Goal: Task Accomplishment & Management: Manage account settings

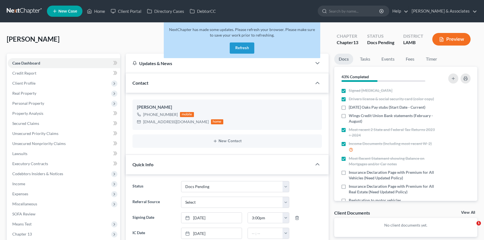
select select "6"
click at [243, 45] on button "Refresh" at bounding box center [242, 47] width 25 height 11
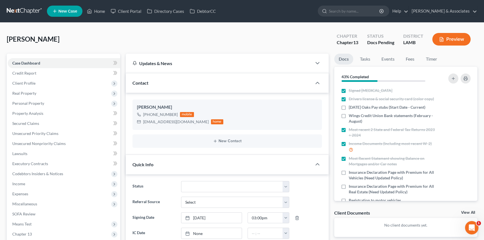
scroll to position [47, 0]
click at [101, 15] on link "Home" at bounding box center [96, 11] width 24 height 10
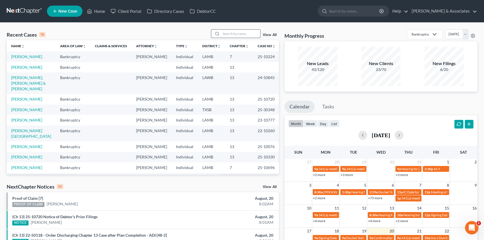
click at [235, 32] on input "search" at bounding box center [240, 34] width 39 height 8
type input "[PERSON_NAME]"
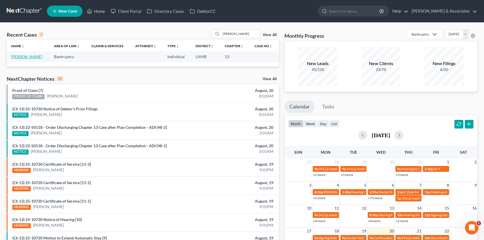
click at [22, 59] on link "[PERSON_NAME]" at bounding box center [26, 56] width 31 height 5
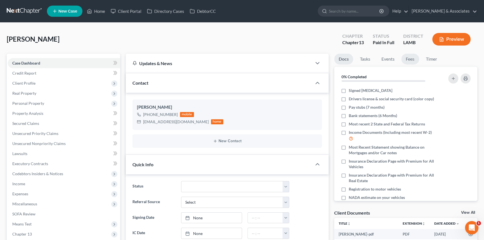
click at [410, 57] on link "Fees" at bounding box center [410, 59] width 18 height 11
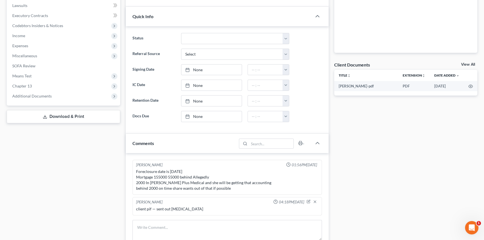
scroll to position [51, 0]
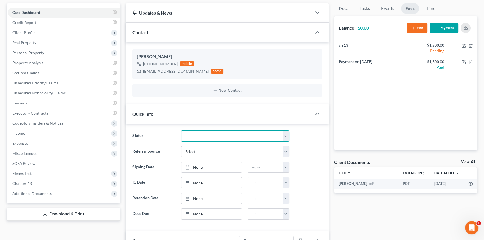
click at [201, 133] on select "Amended Plan Needed Awaiting Income Closed Confirmed Discharged Dismissed Docs …" at bounding box center [235, 135] width 108 height 11
click at [412, 212] on div "Docs Tasks Events Fees Timer 0% Completed Nothing here yet! Signed [MEDICAL_DAT…" at bounding box center [405, 221] width 149 height 436
click at [169, 89] on button "New Contact" at bounding box center [227, 90] width 180 height 4
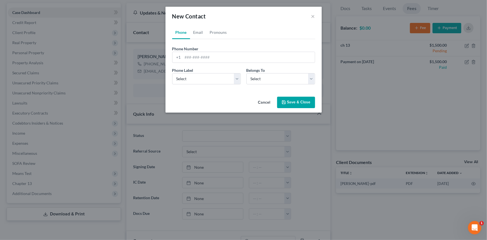
click at [203, 66] on div "Phone Number * +1 Ext." at bounding box center [243, 57] width 149 height 22
click at [207, 60] on input "tel" at bounding box center [249, 57] width 132 height 11
click at [220, 51] on div "Phone Number * +1" at bounding box center [243, 54] width 149 height 17
click at [214, 60] on input "tel" at bounding box center [249, 57] width 132 height 11
type input "0000000000"
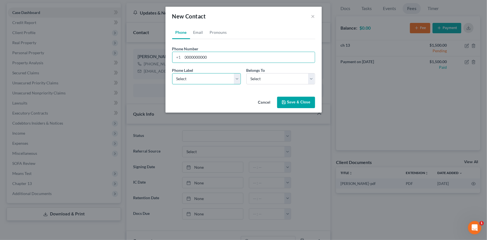
click at [206, 74] on select "Select Mobile Home Work Other" at bounding box center [206, 78] width 69 height 11
select select "3"
click at [172, 73] on select "Select Mobile Home Work Other" at bounding box center [206, 78] width 69 height 11
click at [267, 80] on select "Select Client Other" at bounding box center [281, 78] width 69 height 11
select select "1"
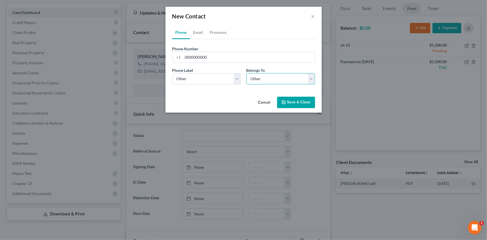
click at [247, 73] on select "Select Client Other" at bounding box center [281, 78] width 69 height 11
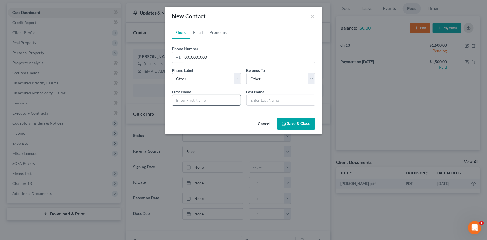
click at [216, 99] on input "text" at bounding box center [207, 100] width 68 height 11
type input "SHERIFF SALE"
type input "[DATE]"
click at [287, 125] on button "Save & Close" at bounding box center [296, 124] width 38 height 12
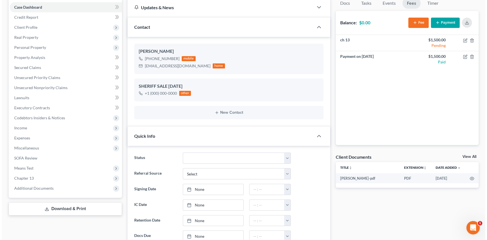
scroll to position [178, 0]
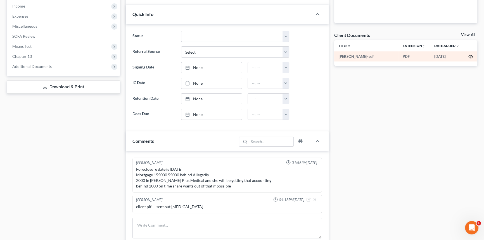
click at [471, 55] on icon "button" at bounding box center [470, 56] width 4 height 3
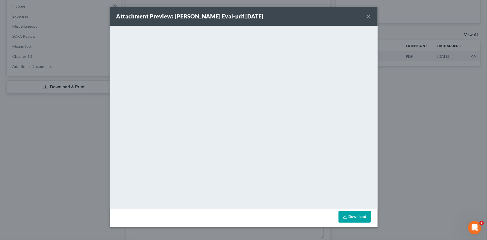
click at [371, 15] on button "×" at bounding box center [369, 16] width 4 height 7
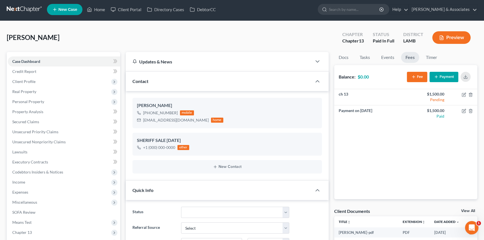
scroll to position [0, 0]
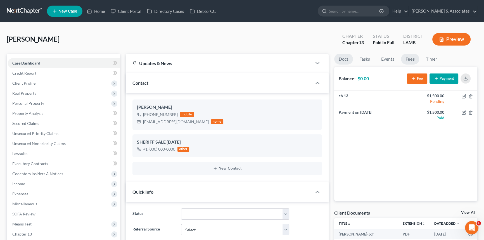
click at [342, 60] on link "Docs" at bounding box center [343, 59] width 19 height 11
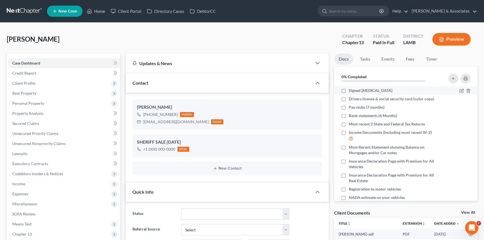
click at [348, 89] on label "Signed [MEDICAL_DATA]" at bounding box center [370, 91] width 44 height 6
click at [351, 89] on input "Signed [MEDICAL_DATA]" at bounding box center [353, 90] width 4 height 4
checkbox input "true"
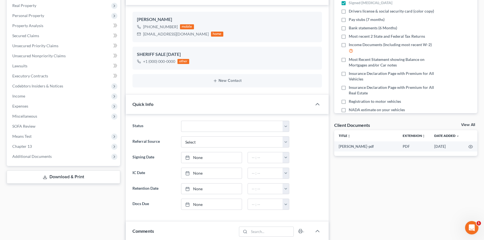
scroll to position [51, 0]
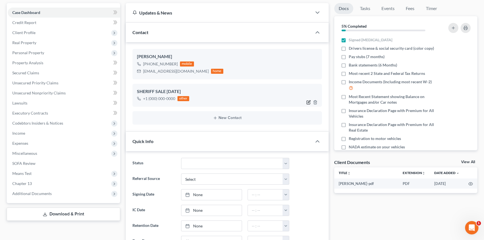
click at [309, 100] on icon "button" at bounding box center [308, 101] width 3 height 3
select select "3"
select select "1"
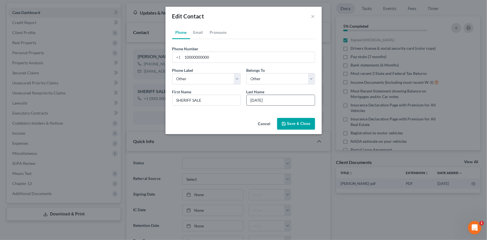
click at [263, 100] on input "[DATE]" at bounding box center [281, 100] width 68 height 11
type input "[DATE]"
click at [299, 124] on button "Save & Close" at bounding box center [296, 124] width 38 height 12
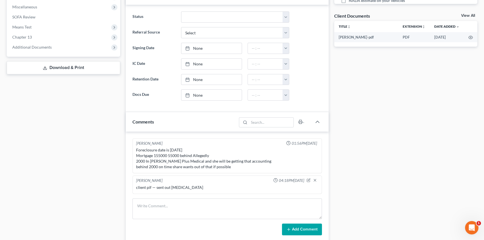
scroll to position [254, 0]
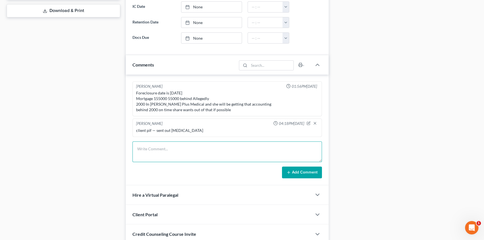
click at [184, 142] on textarea at bounding box center [226, 151] width 189 height 21
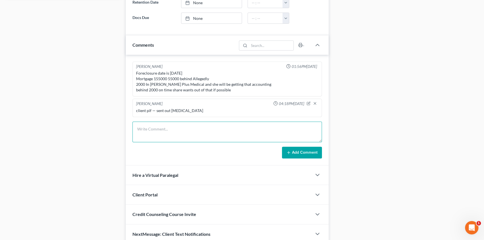
scroll to position [297, 0]
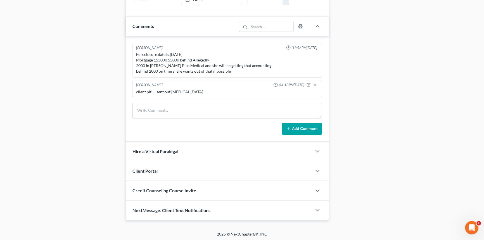
drag, startPoint x: 320, startPoint y: 116, endPoint x: 320, endPoint y: 91, distance: 25.4
click at [320, 91] on div "[PERSON_NAME] 01:56PM[DATE] Foreclosure date is [DATE] Mortgage 155000 55000 be…" at bounding box center [227, 88] width 203 height 105
click at [254, 106] on textarea at bounding box center [226, 111] width 189 height 16
click at [203, 89] on div "client pif — sent out [MEDICAL_DATA]" at bounding box center [227, 92] width 182 height 6
click at [207, 111] on textarea at bounding box center [226, 111] width 189 height 16
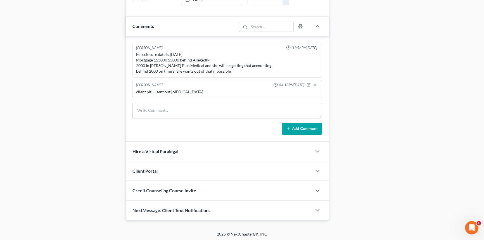
click at [213, 84] on div "[PERSON_NAME] 04:18PM[DATE]" at bounding box center [227, 85] width 184 height 6
click at [211, 108] on textarea at bounding box center [226, 111] width 189 height 16
click at [215, 105] on textarea at bounding box center [226, 111] width 189 height 16
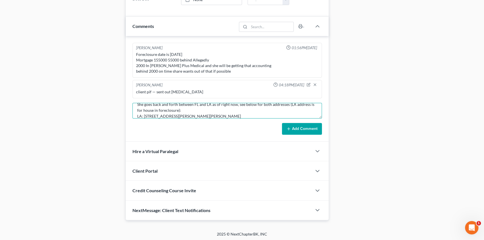
scroll to position [12, 0]
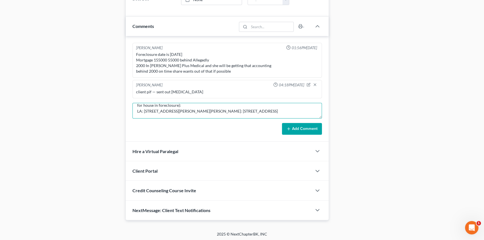
click at [161, 114] on textarea "She goes back and forth between FL and LA as of right now, see below for both a…" at bounding box center [226, 111] width 189 height 16
click at [178, 113] on textarea "She goes back and forth between FL and LA as of right now, see below for both a…" at bounding box center [226, 111] width 189 height 16
click at [154, 114] on textarea "She goes back and forth between FL and LA as of right now, see below for both a…" at bounding box center [226, 111] width 189 height 16
click at [185, 116] on textarea "She goes back and forth between FL and LA as of right now, see below for both a…" at bounding box center [226, 111] width 189 height 16
click at [155, 114] on textarea "She goes back and forth between FL and LA as of right now, see below for both a…" at bounding box center [226, 111] width 189 height 16
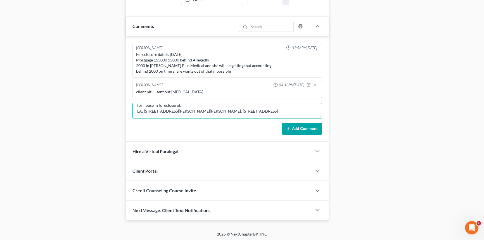
click at [171, 110] on textarea "She goes back and forth between FL and LA as of right now, see below for both a…" at bounding box center [226, 111] width 189 height 16
click at [172, 115] on textarea "She goes back and forth between FL and LA as of right now, see below for both a…" at bounding box center [226, 111] width 189 height 16
click at [171, 113] on textarea "She goes back and forth between FL and LA as of right now, see below for both a…" at bounding box center [226, 111] width 189 height 16
click at [190, 113] on textarea "She goes back and forth between FL and LA as of right now, see below for both a…" at bounding box center [226, 111] width 189 height 16
type textarea "She goes back and forth between FL and LA as of right now, see below for both a…"
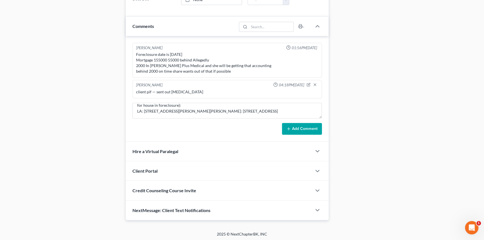
click at [298, 130] on button "Add Comment" at bounding box center [302, 129] width 40 height 12
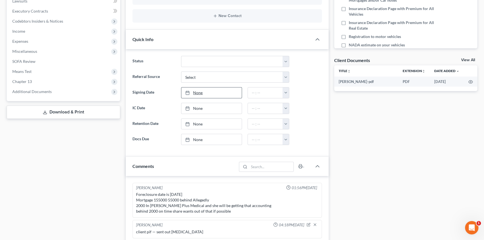
scroll to position [152, 0]
click at [198, 91] on link "None" at bounding box center [211, 93] width 60 height 11
type input "[DATE]"
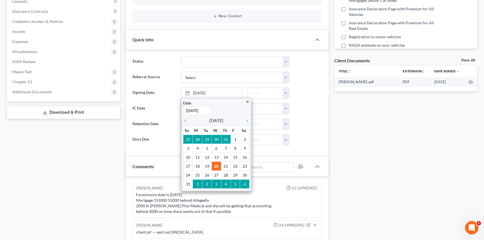
drag, startPoint x: 232, startPoint y: 171, endPoint x: 235, endPoint y: 156, distance: 15.0
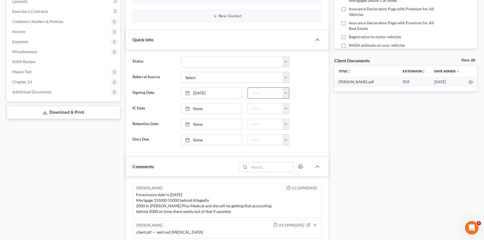
click at [283, 89] on button "button" at bounding box center [285, 93] width 6 height 11
click at [296, 141] on link "10:00am" at bounding box center [298, 140] width 31 height 9
type input "10:00am"
type input "[DATE]"
click at [207, 134] on link "[DATE]" at bounding box center [211, 139] width 60 height 11
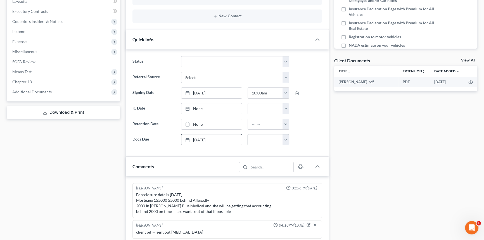
click at [283, 136] on button "button" at bounding box center [285, 139] width 6 height 11
click at [298, 184] on link "5:00pm" at bounding box center [298, 185] width 31 height 9
type input "5:00pm"
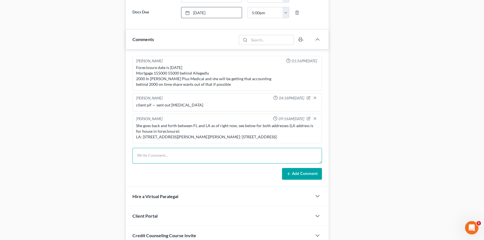
click at [206, 160] on textarea at bounding box center [226, 156] width 189 height 16
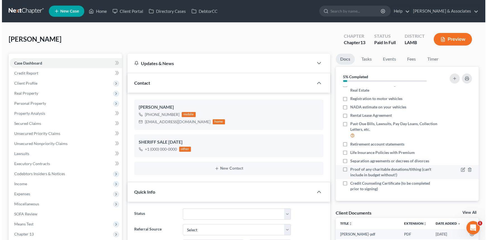
scroll to position [91, 0]
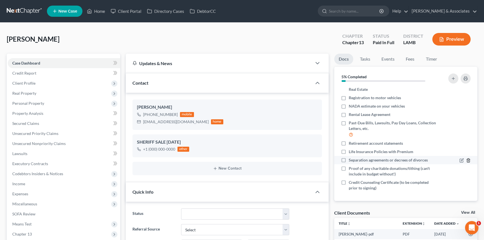
click at [468, 160] on line "button" at bounding box center [468, 160] width 0 height 1
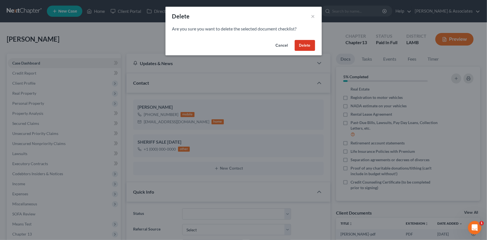
click at [310, 45] on button "Delete" at bounding box center [305, 45] width 20 height 11
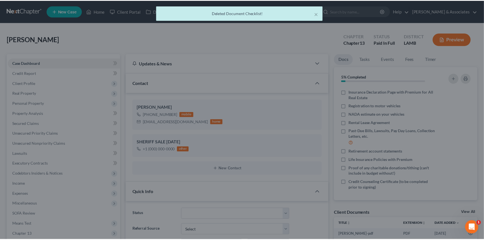
scroll to position [83, 0]
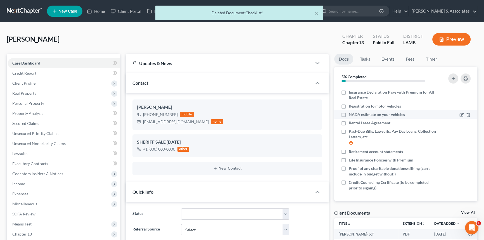
click at [454, 114] on div at bounding box center [456, 115] width 34 height 6
click at [459, 114] on icon "button" at bounding box center [461, 115] width 4 height 4
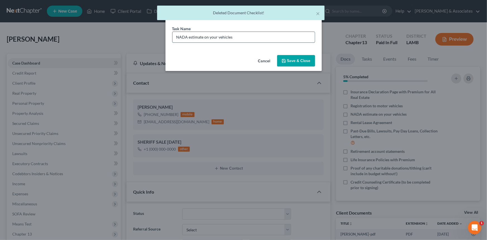
click at [261, 39] on input "NADA estimate on your vehicles" at bounding box center [244, 37] width 142 height 11
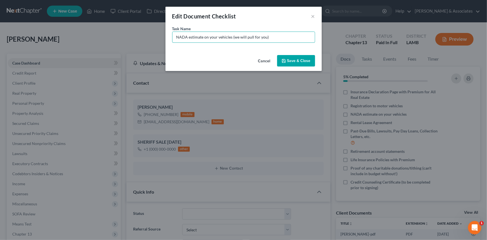
type input "NADA estimate on your vehicles (we will pull for you)"
click at [309, 65] on button "Save & Close" at bounding box center [296, 61] width 38 height 12
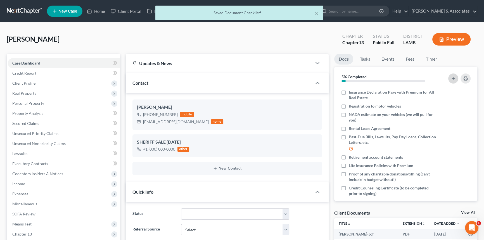
click at [451, 78] on icon "button" at bounding box center [453, 78] width 4 height 4
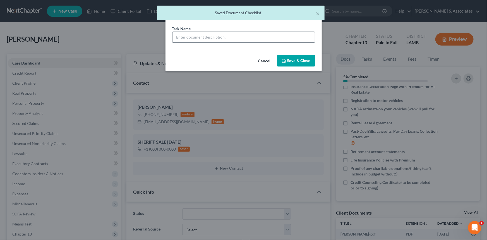
click at [219, 38] on input "text" at bounding box center [244, 37] width 142 height 11
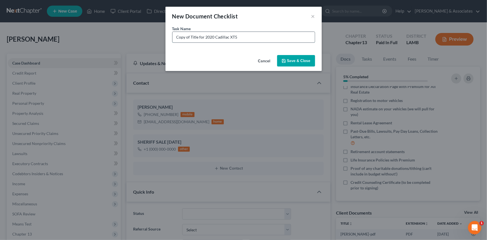
click at [285, 35] on input "Copy of Title for 2020 Cadillac XT5" at bounding box center [244, 37] width 142 height 11
drag, startPoint x: 174, startPoint y: 37, endPoint x: 214, endPoint y: 36, distance: 40.2
click at [214, 36] on input "Copy of Title for 2020 Cadillac XT5 Luxury (139k miles)" at bounding box center [244, 37] width 142 height 11
type input "Copy of Title for 2020 Cadillac XT5 Luxury (139k miles)"
click at [304, 60] on button "Save & Close" at bounding box center [296, 61] width 38 height 12
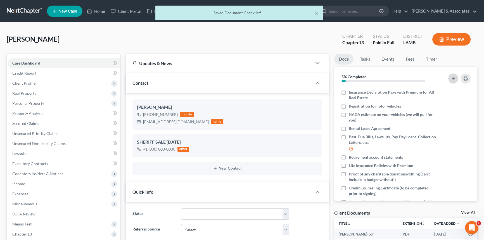
click at [452, 75] on button "button" at bounding box center [453, 78] width 10 height 10
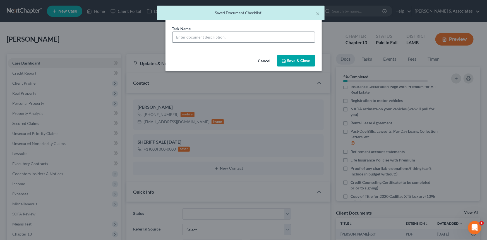
click at [236, 41] on input "text" at bounding box center [244, 37] width 142 height 11
paste input "Copy of Title for 2020"
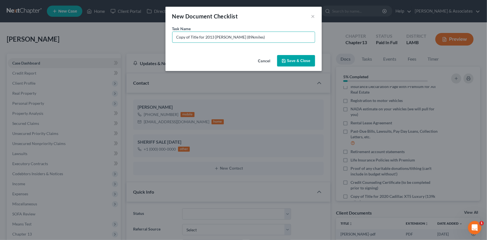
type input "Copy of Title for 2013 [PERSON_NAME] (89kmiles)"
click at [292, 56] on button "Save & Close" at bounding box center [296, 61] width 38 height 12
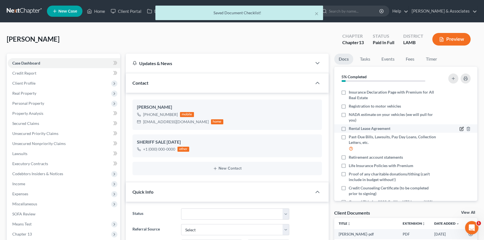
click at [460, 128] on icon "button" at bounding box center [461, 128] width 3 height 3
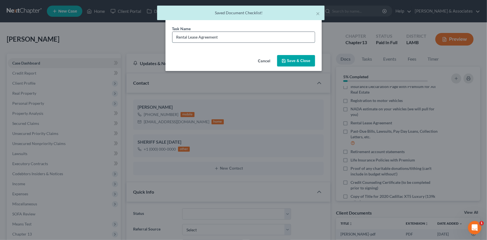
click at [238, 40] on input "Rental Lease Agreement" at bounding box center [244, 37] width 142 height 11
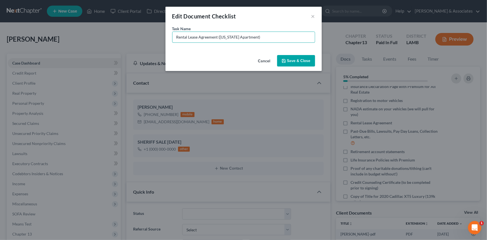
type input "Rental Lease Agreement ([US_STATE] Apartment)"
click at [310, 57] on button "Save & Close" at bounding box center [296, 61] width 38 height 12
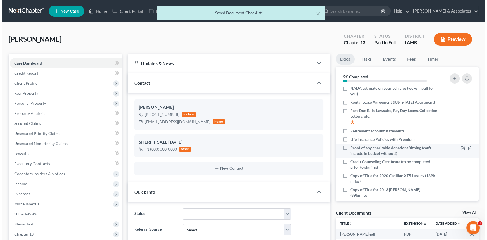
scroll to position [111, 0]
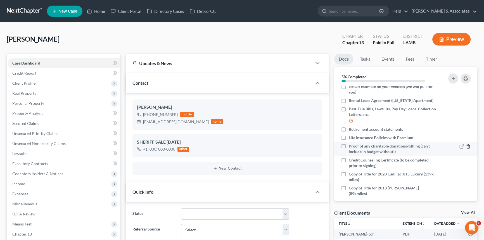
click at [466, 146] on icon "button" at bounding box center [468, 146] width 4 height 4
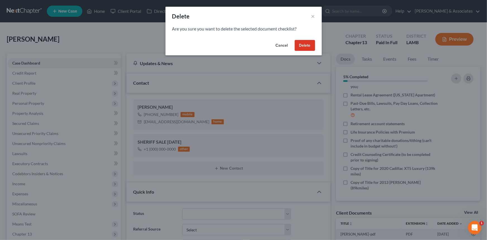
click at [277, 50] on button "Cancel" at bounding box center [281, 45] width 21 height 11
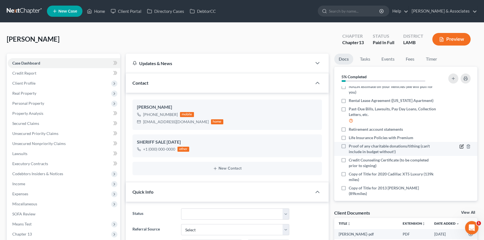
click at [459, 145] on icon "button" at bounding box center [461, 146] width 4 height 4
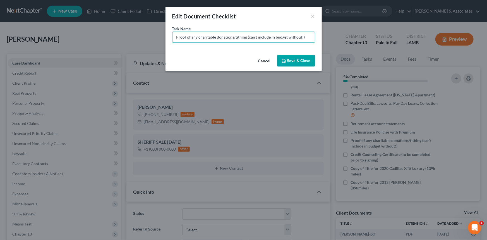
drag, startPoint x: 310, startPoint y: 36, endPoint x: 140, endPoint y: 63, distance: 171.8
click at [140, 63] on div "Edit Document Checklist × Task Name * Proof of any charitable donations/tithing…" at bounding box center [243, 120] width 487 height 240
type input "Regions Bank Statements (February - July)"
click at [296, 61] on button "Save & Close" at bounding box center [296, 61] width 38 height 12
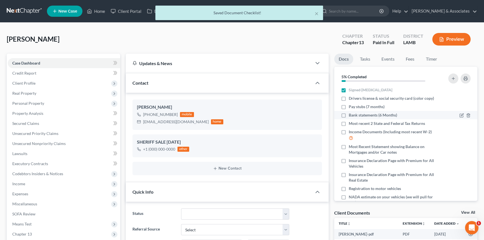
scroll to position [0, 0]
click at [459, 117] on icon "button" at bounding box center [460, 115] width 3 height 3
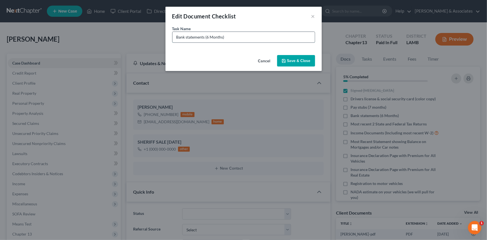
drag, startPoint x: 247, startPoint y: 35, endPoint x: 208, endPoint y: 40, distance: 39.4
click at [208, 40] on input "Bank statements (6 Months)" at bounding box center [244, 37] width 142 height 11
click at [175, 37] on input "Bank statements (February - July)" at bounding box center [244, 37] width 142 height 11
type input "Chase Bank statements (February - July)"
click at [289, 61] on button "Save & Close" at bounding box center [296, 61] width 38 height 12
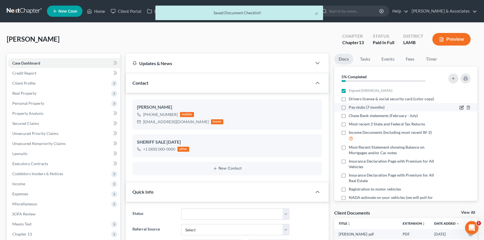
click at [460, 106] on icon "button" at bounding box center [461, 107] width 3 height 3
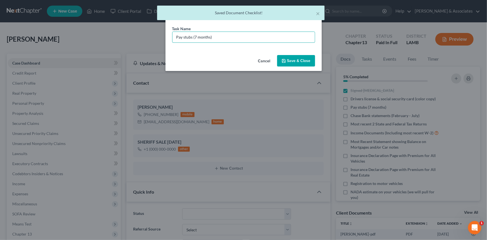
drag, startPoint x: 239, startPoint y: 35, endPoint x: 115, endPoint y: 43, distance: 124.5
click at [115, 43] on div "Edit Document Checklist × Task Name * Pay stubs (7 months) Cancel Save & Close" at bounding box center [243, 120] width 487 height 240
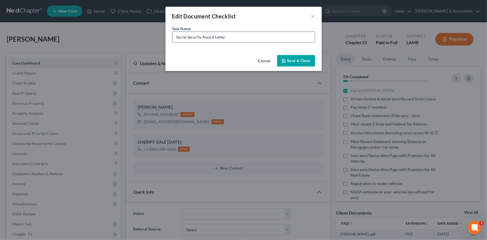
click at [223, 39] on input "Social Security Award Letter" at bounding box center [244, 37] width 142 height 11
click at [226, 37] on input "Social Security Award Letter" at bounding box center [244, 37] width 142 height 11
drag, startPoint x: 250, startPoint y: 38, endPoint x: 255, endPoint y: 32, distance: 7.9
click at [255, 32] on input "Social Security Award Letter for Widow" at bounding box center [244, 37] width 142 height 11
type input "Social Security Award Letter for Widow Benefits"
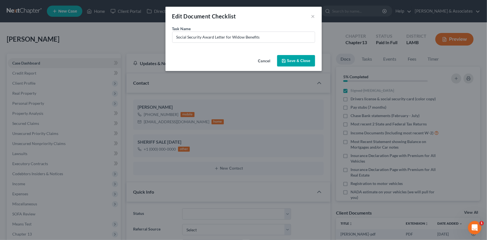
click at [290, 57] on button "Save & Close" at bounding box center [296, 61] width 38 height 12
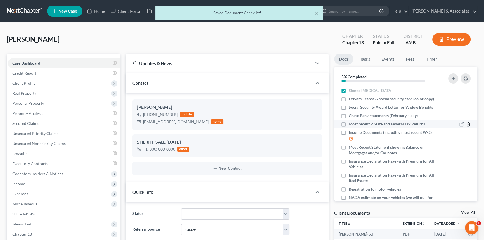
click at [466, 123] on polyline "button" at bounding box center [467, 123] width 3 height 0
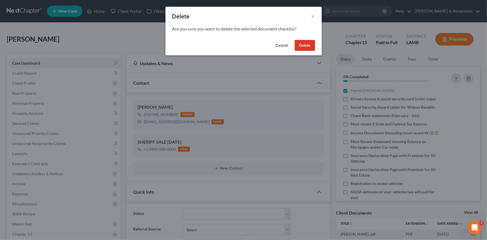
click at [307, 46] on button "Delete" at bounding box center [305, 45] width 20 height 11
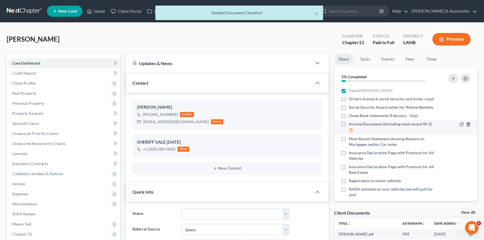
click at [465, 126] on div at bounding box center [456, 127] width 34 height 12
click at [466, 125] on icon "button" at bounding box center [468, 124] width 4 height 4
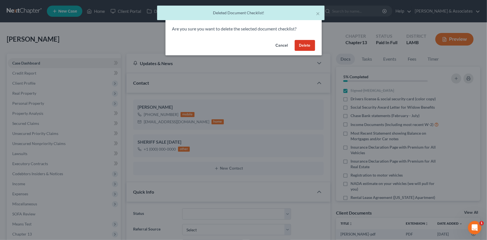
click at [307, 46] on button "Delete" at bounding box center [305, 45] width 20 height 11
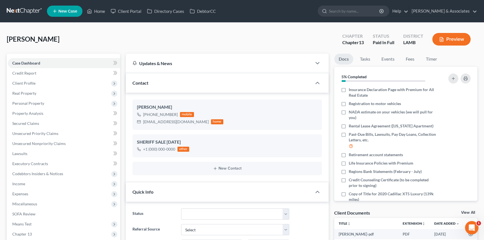
scroll to position [74, 0]
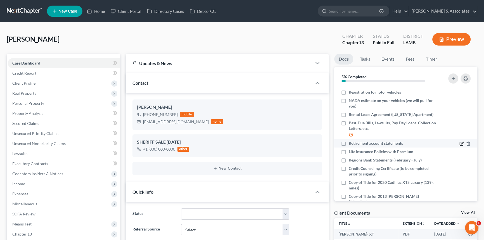
click at [459, 144] on icon "button" at bounding box center [461, 143] width 4 height 4
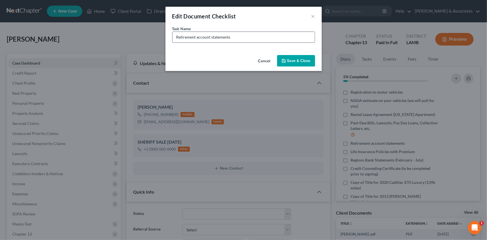
click at [176, 35] on input "Retirement account statements" at bounding box center [244, 37] width 142 height 11
click at [234, 30] on div "Task Name * 401k Retirement account statements" at bounding box center [243, 34] width 143 height 17
click at [262, 32] on input "401k Retirement account statements" at bounding box center [244, 37] width 142 height 11
type input "401k Retirement account statement"
click at [302, 54] on div "Cancel Save & Close" at bounding box center [244, 62] width 156 height 18
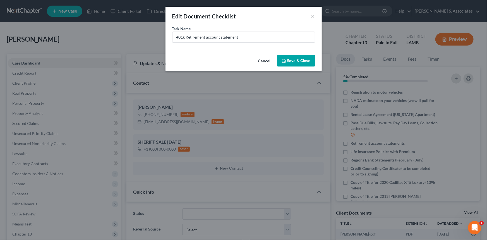
click at [298, 63] on button "Save & Close" at bounding box center [296, 61] width 38 height 12
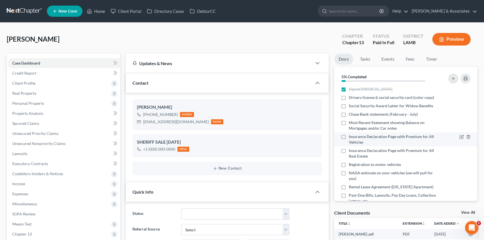
scroll to position [0, 0]
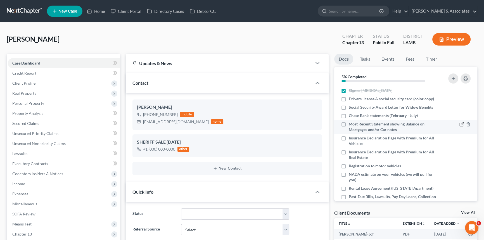
click at [459, 124] on icon "button" at bounding box center [460, 124] width 3 height 3
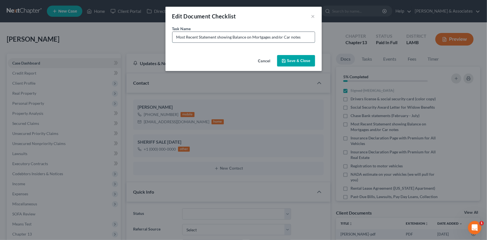
drag, startPoint x: 307, startPoint y: 38, endPoint x: 270, endPoint y: 41, distance: 37.3
click at [269, 41] on input "Most Recent Statement showing Balance on Mortgages and/or Car notes" at bounding box center [244, 37] width 142 height 11
type input "Most Recent Statement showing Balance on Mortgage"
click at [307, 61] on button "Save & Close" at bounding box center [296, 61] width 38 height 12
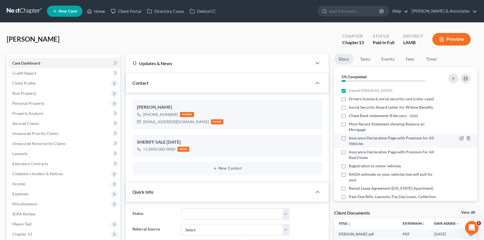
scroll to position [25, 0]
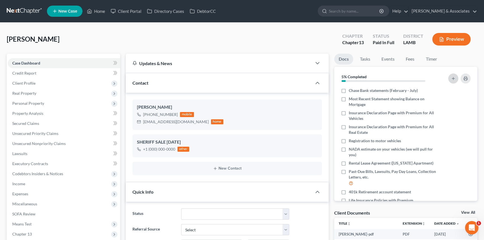
click at [454, 78] on icon "button" at bounding box center [453, 78] width 4 height 4
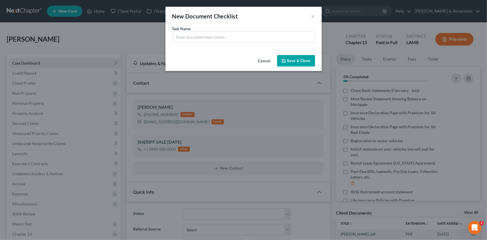
click at [222, 30] on div "Task Name *" at bounding box center [243, 34] width 143 height 17
click at [216, 37] on input "text" at bounding box center [244, 37] width 142 height 11
click at [199, 35] on input "text" at bounding box center [244, 37] width 142 height 11
type input "Copy of Sheriff Sale Lawsuit"
click at [305, 58] on button "Save & Close" at bounding box center [296, 61] width 38 height 12
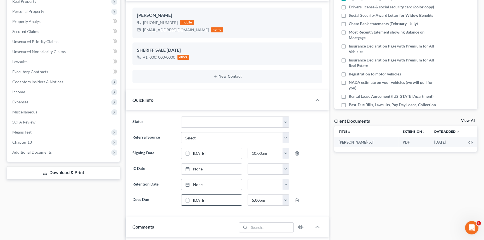
scroll to position [76, 0]
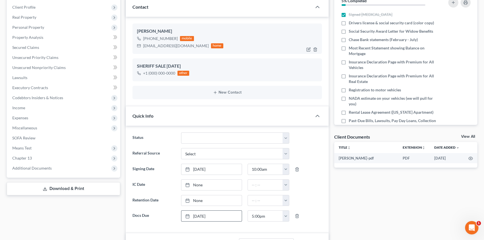
click at [150, 45] on div "[EMAIL_ADDRESS][DOMAIN_NAME]" at bounding box center [176, 46] width 66 height 6
copy div "[EMAIL_ADDRESS][DOMAIN_NAME]"
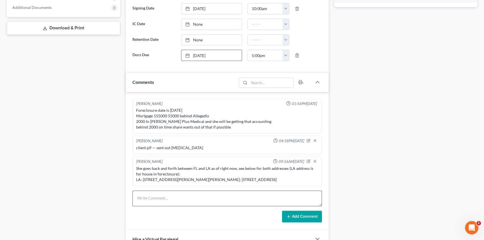
scroll to position [304, 0]
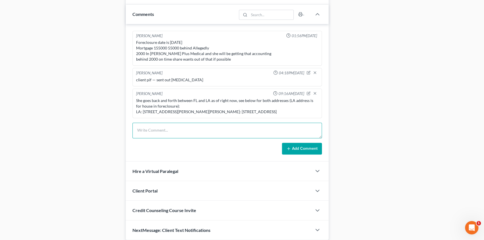
click at [190, 137] on textarea at bounding box center [226, 131] width 189 height 16
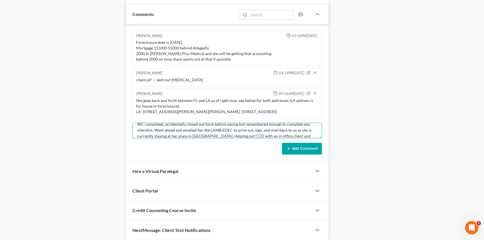
scroll to position [12, 0]
type textarea "WC completed, accidentally closed out form before saving but remembered enough …"
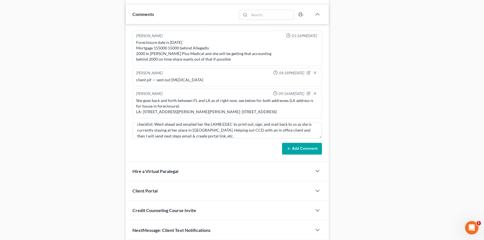
click at [280, 161] on div "[PERSON_NAME] 01:56PM[DATE] Foreclosure date is [DATE] Mortgage 155000 55000 be…" at bounding box center [227, 92] width 203 height 137
click at [301, 146] on button "Add Comment" at bounding box center [302, 149] width 40 height 12
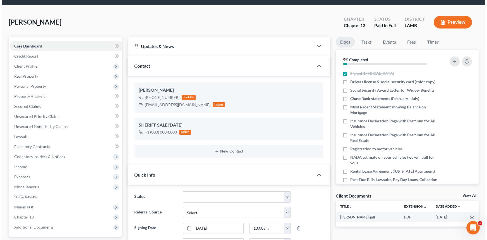
scroll to position [0, 0]
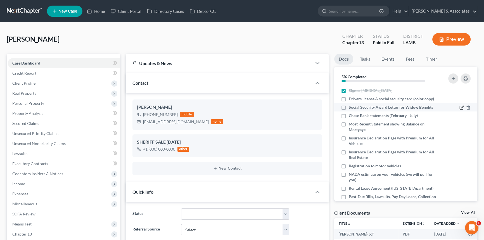
click at [459, 105] on icon "button" at bounding box center [461, 107] width 4 height 4
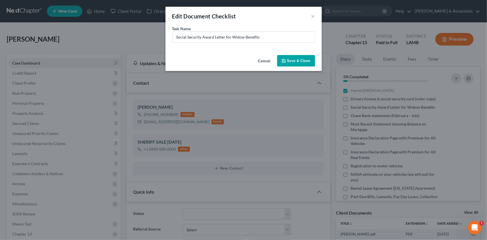
click at [293, 47] on div "Task Name * Social Security Award Letter for Widow Benefits" at bounding box center [244, 39] width 156 height 27
click at [299, 32] on input "Social Security Award Letter for Widow Benefits" at bounding box center [244, 37] width 142 height 11
type input "Social Security Award Letter for Widow Benefits (her benefits are set to end [D…"
click at [293, 58] on button "Save & Close" at bounding box center [296, 61] width 38 height 12
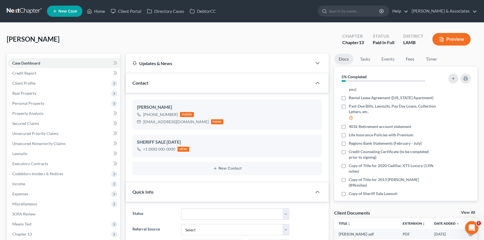
scroll to position [0, 0]
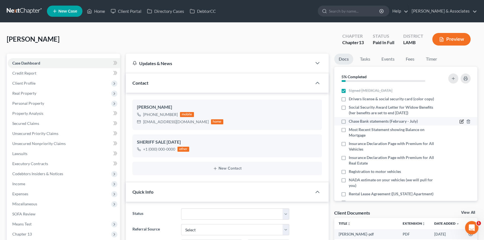
click at [459, 121] on icon "button" at bounding box center [461, 121] width 4 height 4
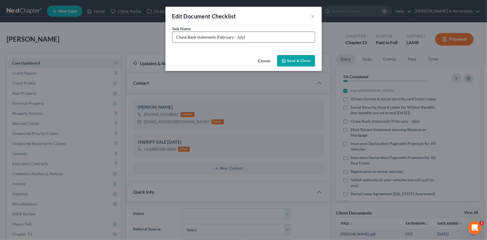
click at [238, 36] on input "Chase Bank statements (February - July)" at bounding box center [244, 37] width 142 height 11
type input "Chase Bank statements (February - August)"
click at [305, 55] on button "Save & Close" at bounding box center [296, 61] width 38 height 12
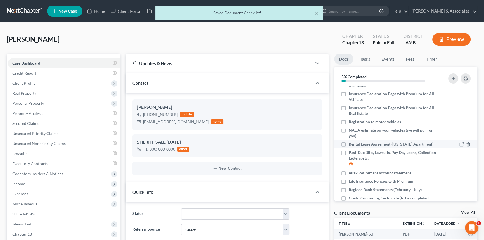
scroll to position [51, 0]
click at [460, 189] on icon "button" at bounding box center [461, 188] width 3 height 3
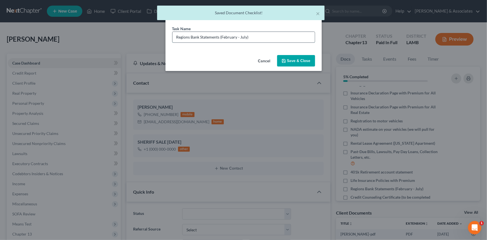
click at [242, 41] on input "Regions Bank Statements (February - July)" at bounding box center [244, 37] width 142 height 11
click at [241, 41] on input "Regions Bank Statements (February - July)" at bounding box center [244, 37] width 142 height 11
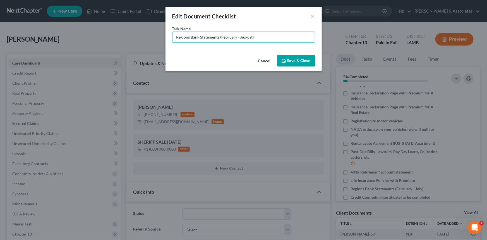
type input "Regions Bank Statements (February - August)"
click at [304, 55] on button "Save & Close" at bounding box center [296, 61] width 38 height 12
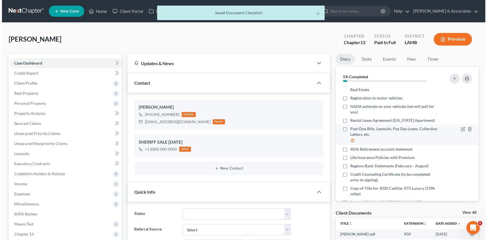
scroll to position [96, 0]
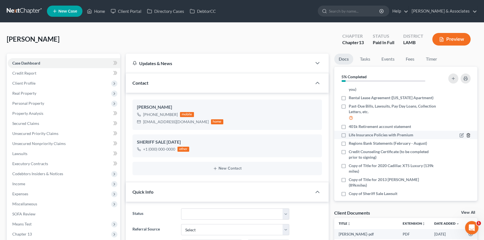
click at [467, 133] on icon "button" at bounding box center [468, 135] width 3 height 4
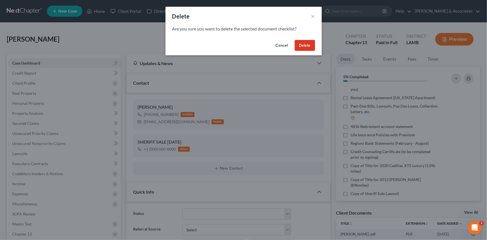
click at [303, 46] on button "Delete" at bounding box center [305, 45] width 20 height 11
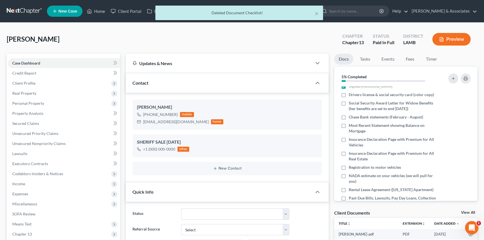
scroll to position [0, 0]
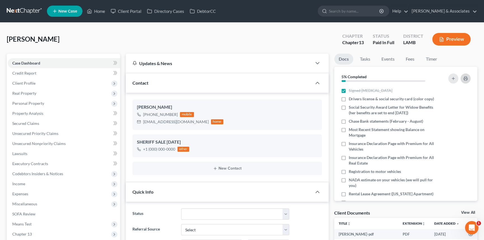
click at [462, 77] on button "button" at bounding box center [465, 78] width 10 height 10
click at [156, 120] on div "[EMAIL_ADDRESS][DOMAIN_NAME]" at bounding box center [176, 122] width 66 height 6
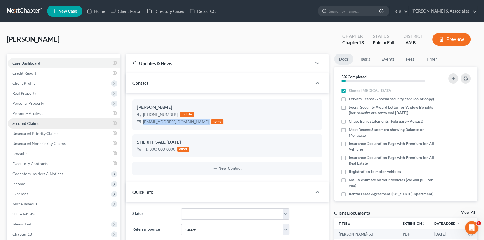
copy div "[EMAIL_ADDRESS][DOMAIN_NAME]"
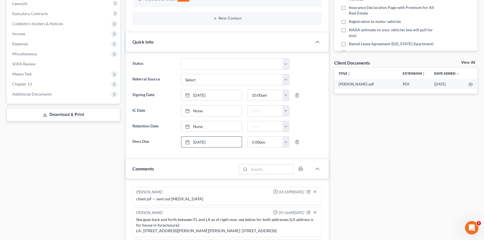
scroll to position [203, 0]
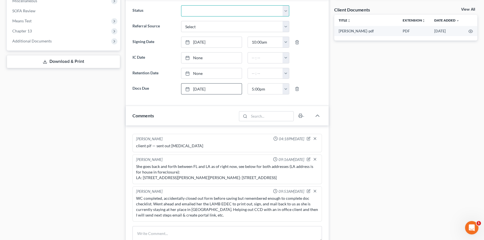
click at [212, 12] on select "Amended Plan Needed Awaiting Income Closed Confirmed Discharged Dismissed Docs …" at bounding box center [235, 10] width 108 height 11
click at [181, 5] on select "Amended Plan Needed Awaiting Income Closed Confirmed Discharged Dismissed Docs …" at bounding box center [235, 10] width 108 height 11
select select "6"
click at [363, 80] on div "Docs Tasks Events Fees Timer 5% Completed Nothing here yet! Signed [MEDICAL_DAT…" at bounding box center [405, 97] width 149 height 493
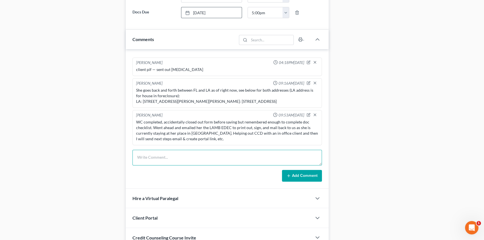
click at [198, 157] on textarea at bounding box center [226, 158] width 189 height 16
type textarea "sent her next steps email with portal link"
click at [301, 177] on button "Add Comment" at bounding box center [302, 176] width 40 height 12
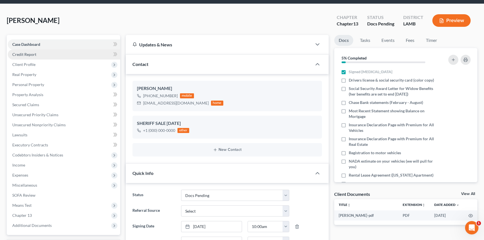
scroll to position [0, 0]
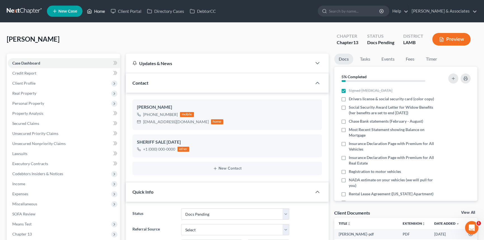
click at [90, 9] on icon at bounding box center [90, 11] width 4 height 4
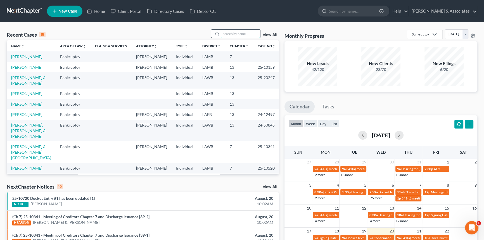
click at [229, 34] on input "search" at bounding box center [240, 34] width 39 height 8
type input "[PERSON_NAME]"
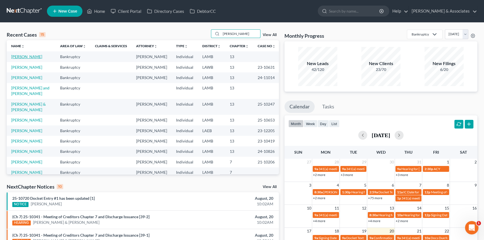
click at [31, 54] on link "[PERSON_NAME]" at bounding box center [26, 56] width 31 height 5
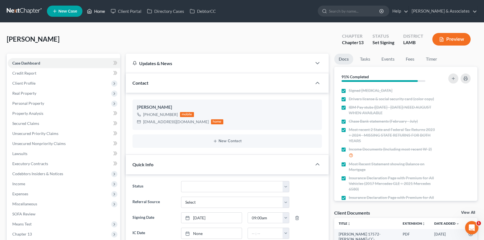
click at [94, 10] on link "Home" at bounding box center [96, 11] width 24 height 10
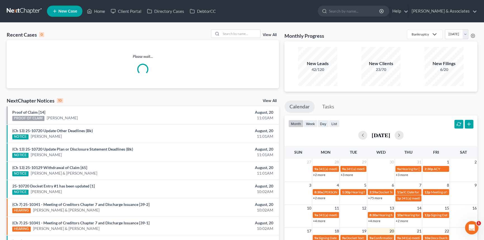
click at [270, 34] on link "View All" at bounding box center [269, 35] width 14 height 4
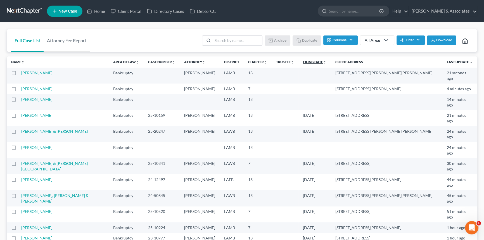
click at [303, 62] on link "Filing Date unfold_more expand_more expand_less" at bounding box center [314, 62] width 23 height 4
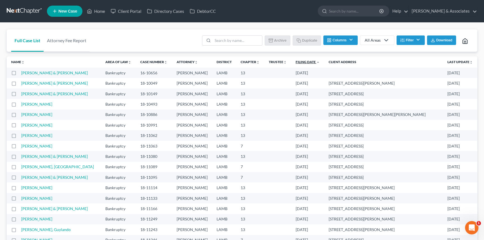
click at [319, 62] on link "Filing Date unfold_more expand_more expand_less" at bounding box center [307, 62] width 24 height 4
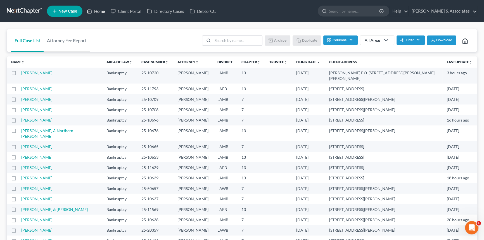
click at [104, 14] on link "Home" at bounding box center [96, 11] width 24 height 10
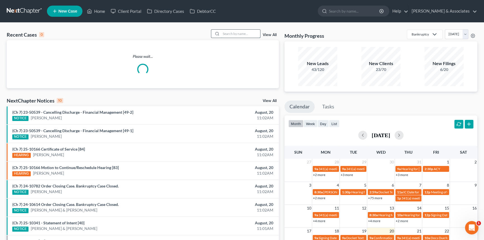
click at [232, 35] on input "search" at bounding box center [240, 34] width 39 height 8
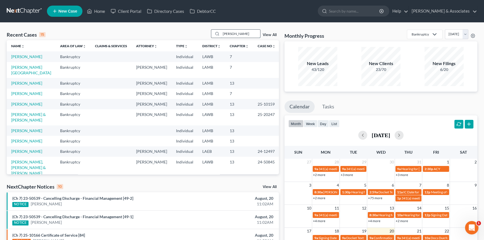
type input "[PERSON_NAME]"
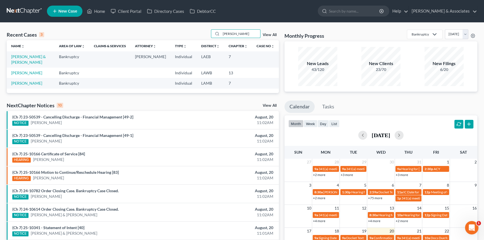
click at [16, 59] on td "[PERSON_NAME] & [PERSON_NAME]" at bounding box center [31, 59] width 48 height 16
click at [19, 58] on link "[PERSON_NAME] & [PERSON_NAME]" at bounding box center [28, 59] width 35 height 10
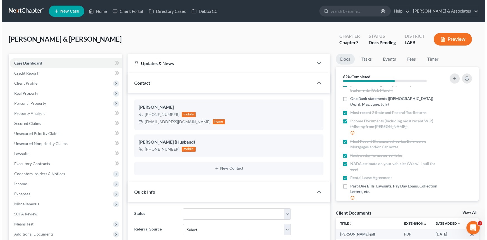
scroll to position [2, 0]
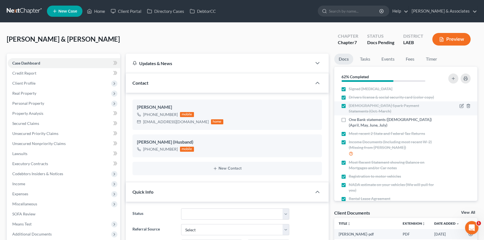
click at [348, 106] on label "[DEMOGRAPHIC_DATA] Spark Payment Statements (Oct.-March)" at bounding box center [392, 108] width 88 height 11
click at [351, 106] on input "[DEMOGRAPHIC_DATA] Spark Payment Statements (Oct.-March)" at bounding box center [353, 105] width 4 height 4
checkbox input "false"
click at [460, 106] on icon "button" at bounding box center [461, 105] width 3 height 3
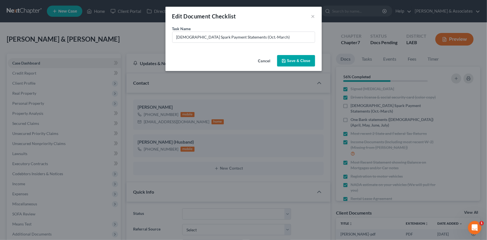
scroll to position [544, 0]
click at [274, 37] on input "[DEMOGRAPHIC_DATA] Spark Payment Statements (Oct.-March)" at bounding box center [244, 37] width 142 height 11
type input "[DEMOGRAPHIC_DATA] Spark Payment Statements (Oct.-March) Any updated statements…"
click at [291, 58] on button "Save & Close" at bounding box center [296, 61] width 38 height 12
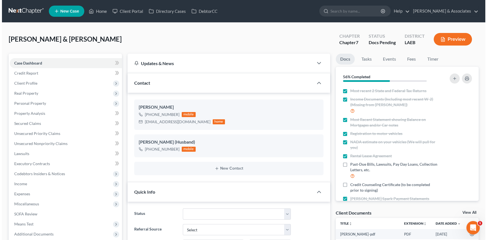
scroll to position [52, 0]
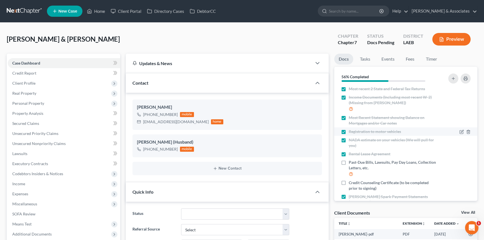
click at [348, 129] on label "Registration to motor vehicles" at bounding box center [374, 132] width 52 height 6
click at [351, 129] on input "Registration to motor vehicles" at bounding box center [353, 131] width 4 height 4
checkbox input "false"
click at [460, 129] on div at bounding box center [464, 132] width 11 height 6
click at [459, 130] on icon "button" at bounding box center [460, 131] width 3 height 3
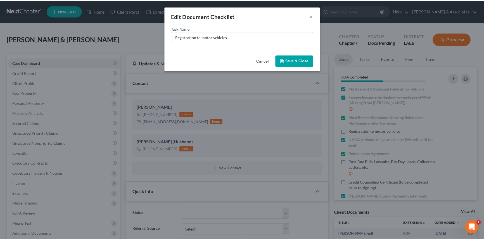
scroll to position [544, 0]
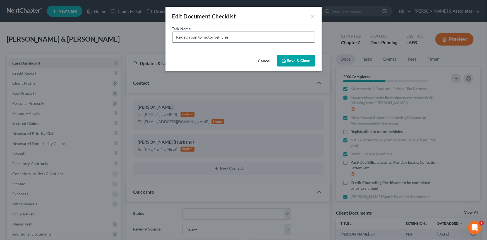
click at [248, 37] on input "Registration to motor vehicles" at bounding box center [244, 37] width 142 height 11
drag, startPoint x: 288, startPoint y: 37, endPoint x: 252, endPoint y: 36, distance: 35.8
click at [250, 36] on input "Registration to motor vehicles (Need 2006n Chevy Suburban)" at bounding box center [244, 37] width 142 height 11
type input "Registration to motor vehicles (Need 2006 Chevy Suburban)"
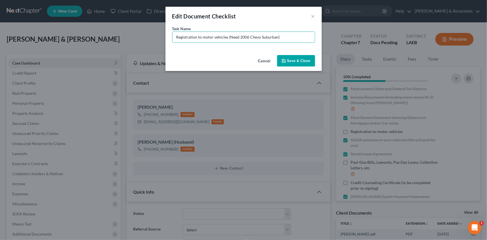
click at [288, 59] on button "Save & Close" at bounding box center [296, 61] width 38 height 12
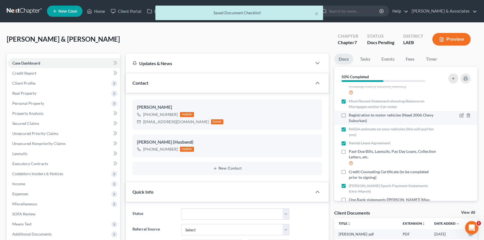
scroll to position [77, 0]
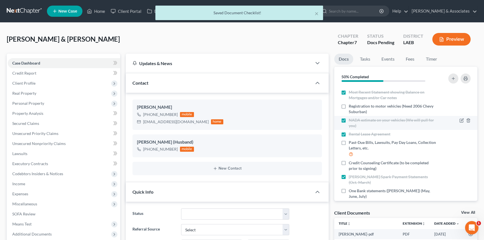
click at [348, 117] on label "NADA estimate on your vehicles (We will pull for you)" at bounding box center [392, 122] width 88 height 11
click at [351, 117] on input "NADA estimate on your vehicles (We will pull for you)" at bounding box center [353, 119] width 4 height 4
checkbox input "false"
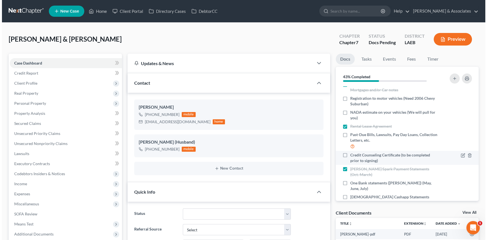
scroll to position [91, 0]
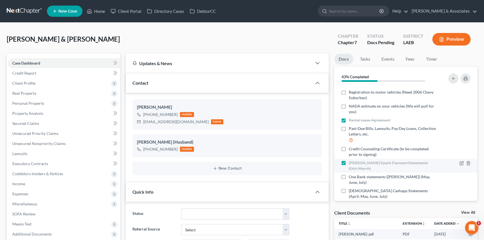
drag, startPoint x: 341, startPoint y: 156, endPoint x: 417, endPoint y: 157, distance: 76.5
click at [348, 160] on label "[PERSON_NAME] Spark Payment Statements (Oct.-March)" at bounding box center [392, 165] width 88 height 11
click at [351, 160] on input "[PERSON_NAME] Spark Payment Statements (Oct.-March)" at bounding box center [353, 162] width 4 height 4
checkbox input "false"
click at [459, 161] on icon "button" at bounding box center [461, 163] width 4 height 4
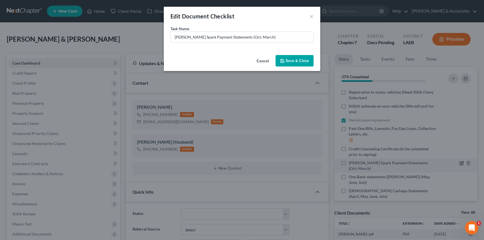
scroll to position [544, 0]
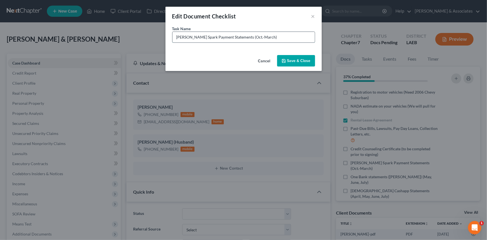
drag, startPoint x: 279, startPoint y: 37, endPoint x: 238, endPoint y: 38, distance: 41.3
click at [238, 38] on input "[PERSON_NAME] Spark Payment Statements (Oct.-March)" at bounding box center [244, 37] width 142 height 11
type input "[PERSON_NAME] Payment Statements (March-Current)"
click at [291, 56] on button "Save & Close" at bounding box center [296, 61] width 38 height 12
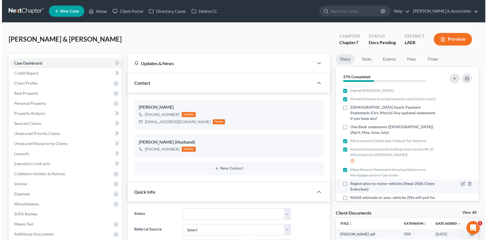
scroll to position [76, 0]
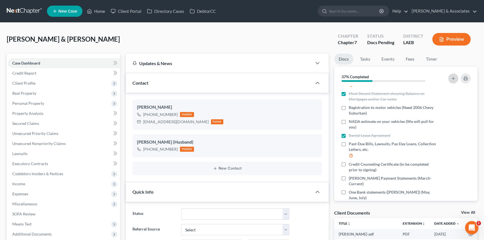
click at [451, 78] on icon "button" at bounding box center [453, 78] width 4 height 4
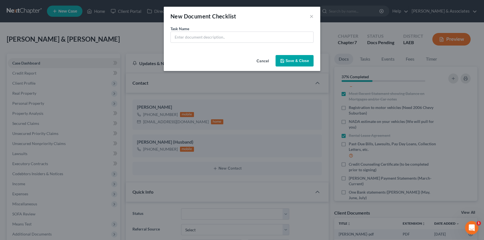
scroll to position [544, 0]
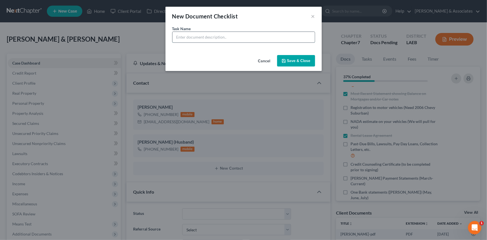
click at [226, 39] on input "text" at bounding box center [244, 37] width 142 height 11
drag, startPoint x: 311, startPoint y: 36, endPoint x: 248, endPoint y: 40, distance: 63.2
click at [248, 40] on input "Insurance Declaration Page with Premium for 2019 Dodge Ram 1500 Classic" at bounding box center [244, 37] width 142 height 11
paste input "(Need 2006 Chevy Suburban)"
type input "Insurance Declaration Page with Premium (Need 2006 Chevy Suburban)"
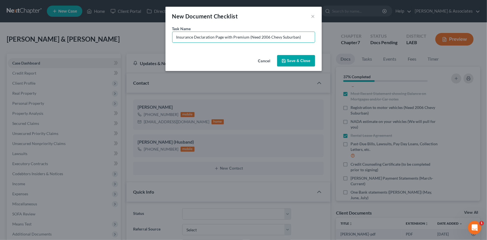
click at [293, 58] on button "Save & Close" at bounding box center [296, 61] width 38 height 12
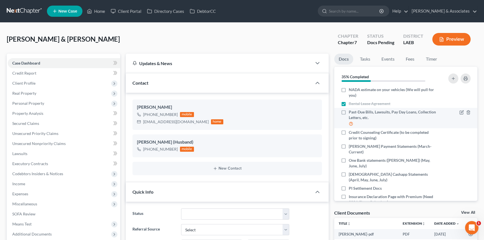
scroll to position [111, 0]
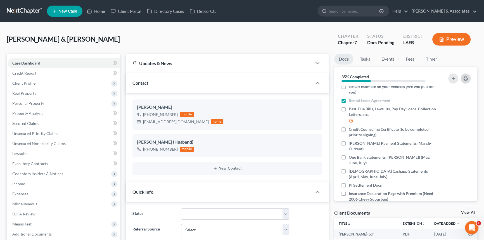
drag, startPoint x: 463, startPoint y: 84, endPoint x: 463, endPoint y: 81, distance: 3.1
click at [463, 84] on div at bounding box center [450, 78] width 45 height 15
click at [463, 81] on button "button" at bounding box center [465, 78] width 10 height 10
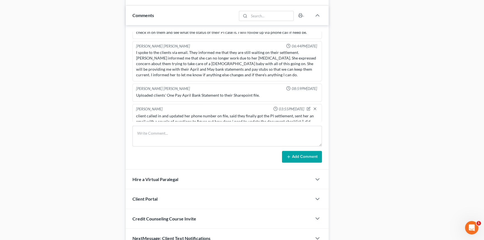
scroll to position [330, 0]
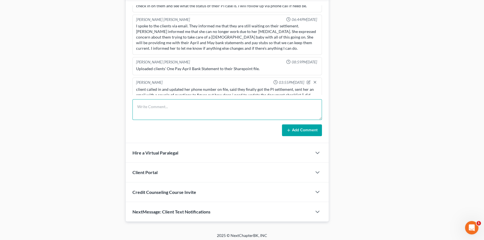
click at [168, 109] on textarea at bounding box center [226, 109] width 189 height 21
type textarea "updated doc checklist and emailed to client along with her portal link"
click at [306, 133] on button "Add Comment" at bounding box center [302, 130] width 40 height 12
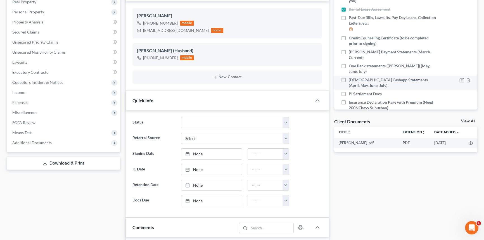
scroll to position [25, 0]
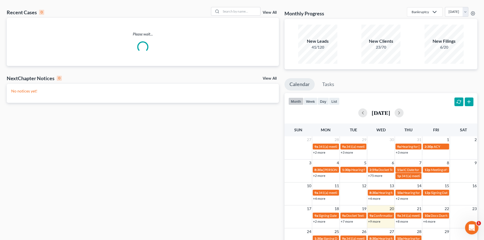
scroll to position [51, 0]
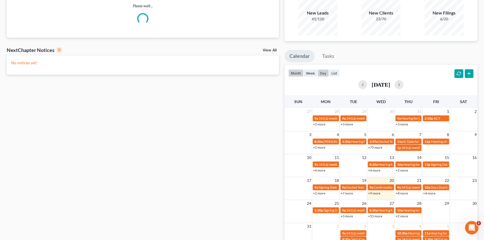
click at [325, 70] on button "day" at bounding box center [322, 73] width 11 height 8
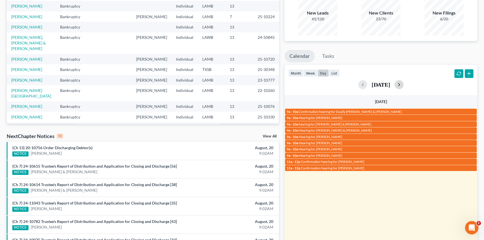
click at [403, 84] on button "button" at bounding box center [398, 84] width 9 height 9
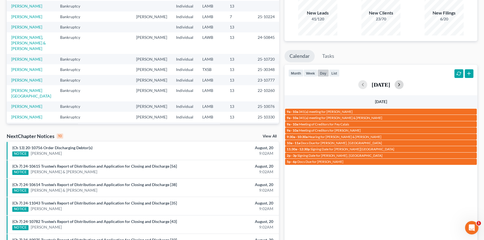
click at [403, 84] on button "button" at bounding box center [398, 84] width 9 height 9
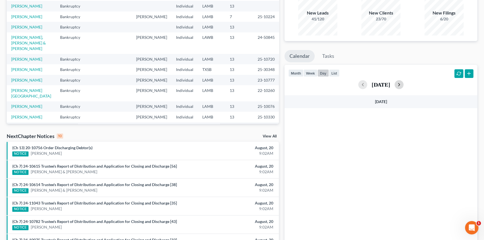
click at [403, 84] on button "button" at bounding box center [398, 84] width 9 height 9
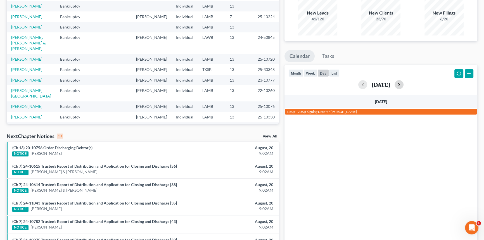
click at [403, 84] on button "button" at bounding box center [398, 84] width 9 height 9
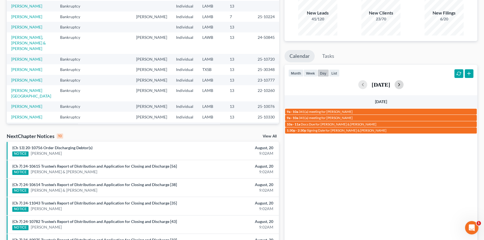
click at [403, 85] on button "button" at bounding box center [398, 84] width 9 height 9
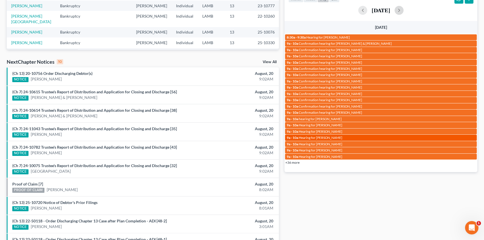
scroll to position [127, 0]
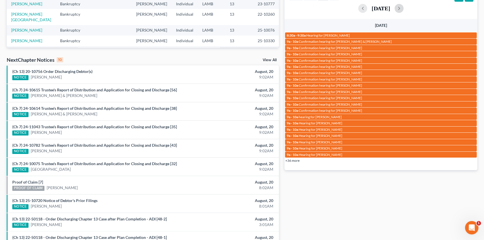
click at [294, 163] on div "8:30a - 9:30a Hearing for James Spiess 9a - 10a Confirmation hearing for Alex G…" at bounding box center [380, 99] width 193 height 135
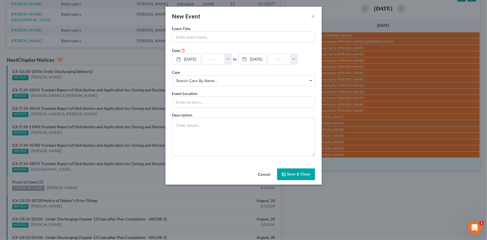
click at [294, 162] on div "New Event × Event Title * Date 8/27/2025 close Date 8/27/2025 Time 12:00 AM che…" at bounding box center [244, 96] width 156 height 178
click at [316, 18] on div "New Event ×" at bounding box center [244, 16] width 156 height 19
click at [311, 16] on div "New Event ×" at bounding box center [244, 16] width 156 height 19
click at [314, 17] on button "×" at bounding box center [313, 16] width 4 height 7
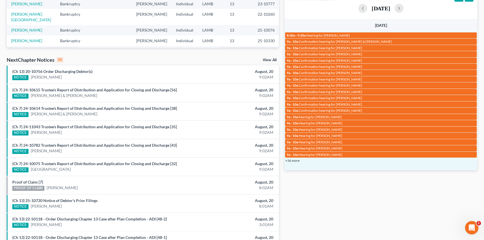
click at [293, 159] on link "+36 more" at bounding box center [292, 160] width 14 height 4
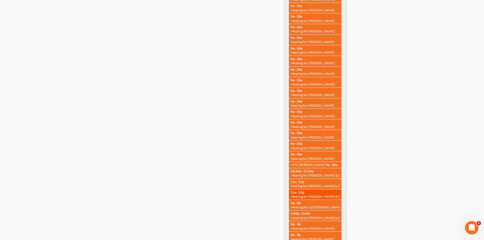
scroll to position [452, 0]
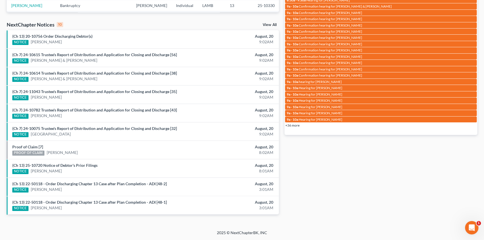
click at [393, 138] on html "Home New Case Client Portal Directory Cases DebtorCC Diment & Associates amh@di…" at bounding box center [242, 39] width 484 height 402
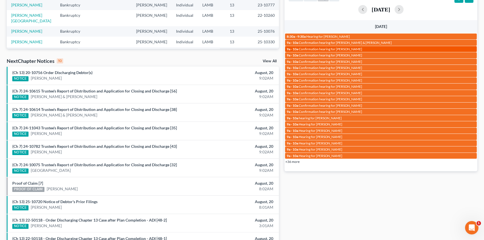
scroll to position [85, 0]
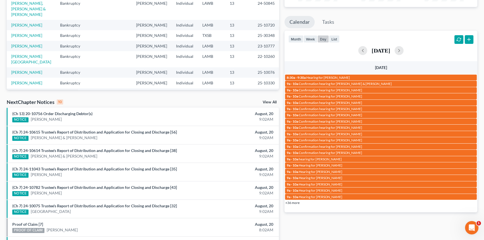
click at [295, 203] on link "+36 more" at bounding box center [292, 202] width 14 height 4
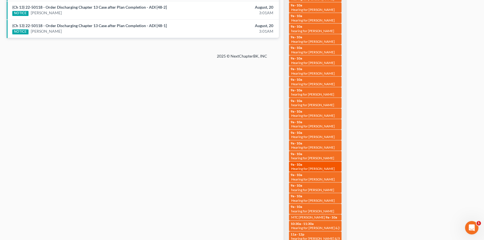
scroll to position [410, 0]
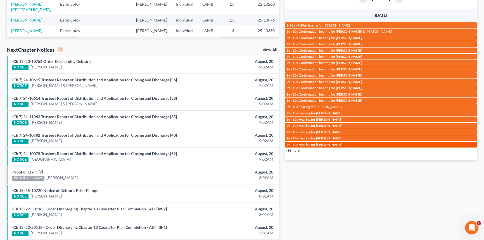
scroll to position [161, 0]
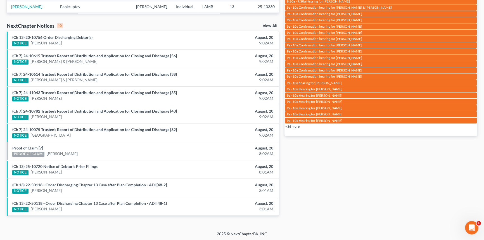
click at [290, 129] on div "8:30a - 9:30a Hearing for James Spiess 9a - 10a Confirmation hearing for Alex G…" at bounding box center [380, 65] width 193 height 135
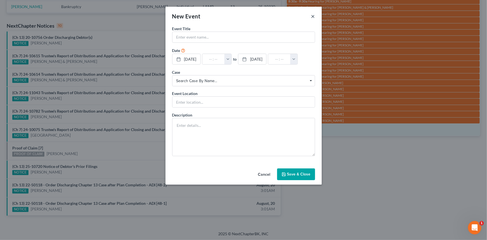
click at [314, 15] on button "×" at bounding box center [313, 16] width 4 height 7
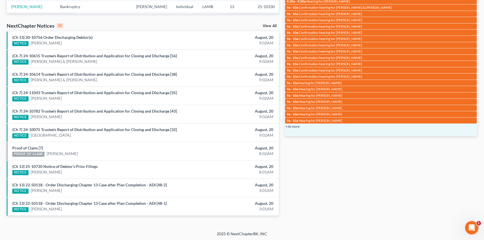
drag, startPoint x: 428, startPoint y: 148, endPoint x: 424, endPoint y: 146, distance: 4.2
click at [428, 148] on div "Monthly Progress Bankruptcy Bankruptcy Business Formation and Planning Collecti…" at bounding box center [380, 46] width 198 height 356
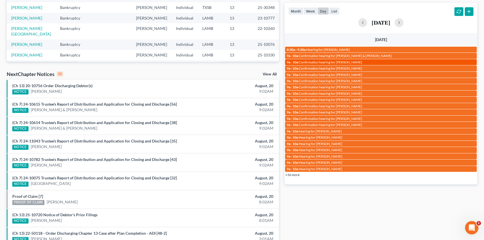
scroll to position [85, 0]
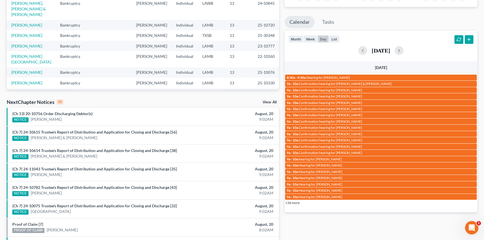
click at [405, 51] on div "August 27, 2025" at bounding box center [380, 50] width 185 height 9
click at [403, 50] on button "button" at bounding box center [398, 50] width 9 height 9
